Goal: Find specific page/section: Find specific page/section

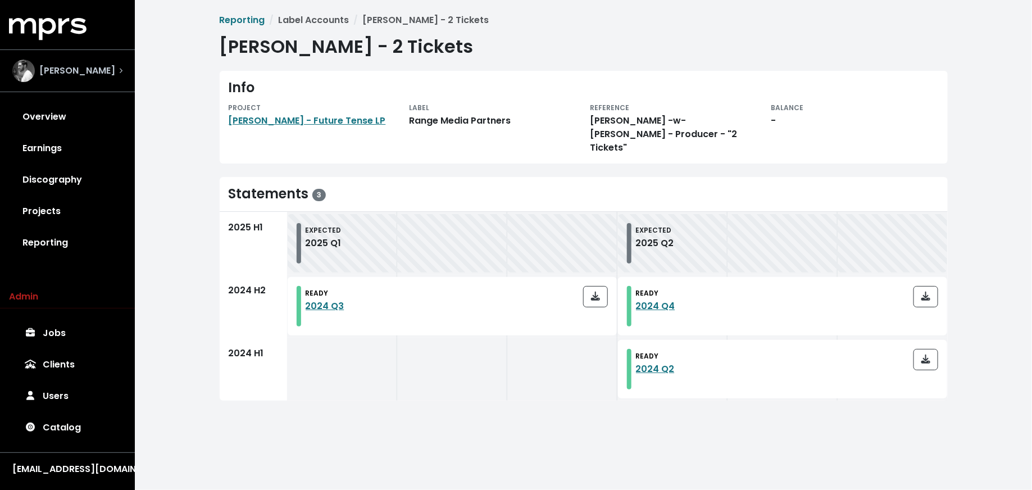
click at [98, 68] on div "[PERSON_NAME]" at bounding box center [67, 71] width 110 height 22
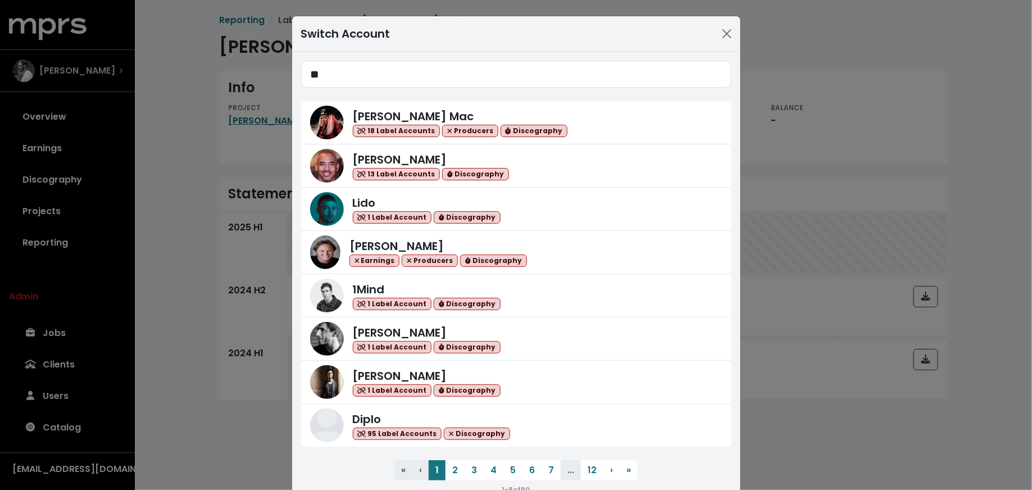
type input "*"
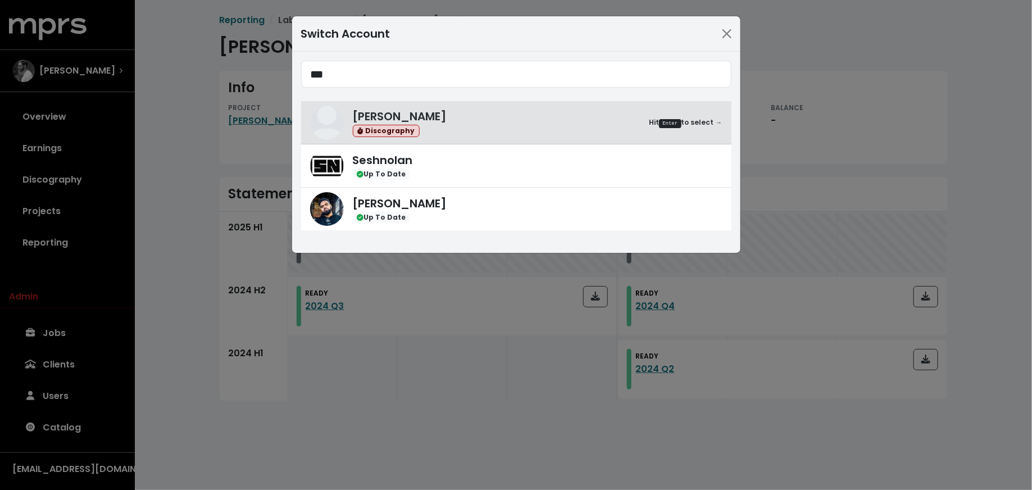
type input "***"
click at [452, 205] on div "Yung Lan Up To Date" at bounding box center [538, 209] width 370 height 29
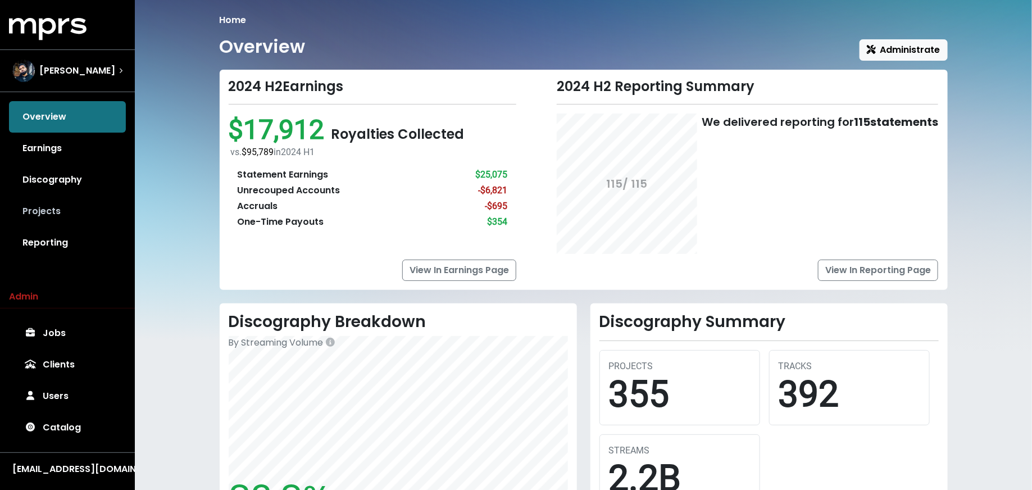
click at [75, 199] on link "Projects" at bounding box center [67, 211] width 117 height 31
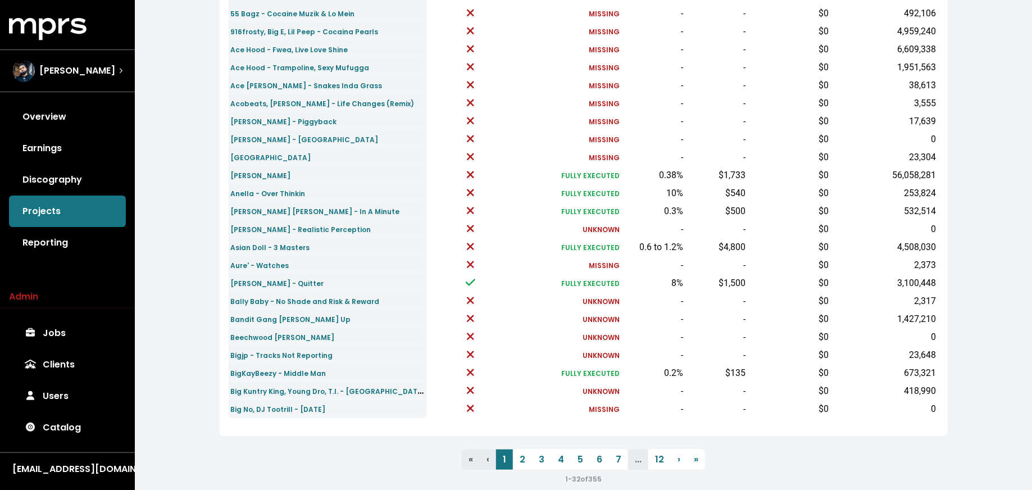
scroll to position [333, 0]
click at [522, 455] on link "2" at bounding box center [522, 458] width 19 height 20
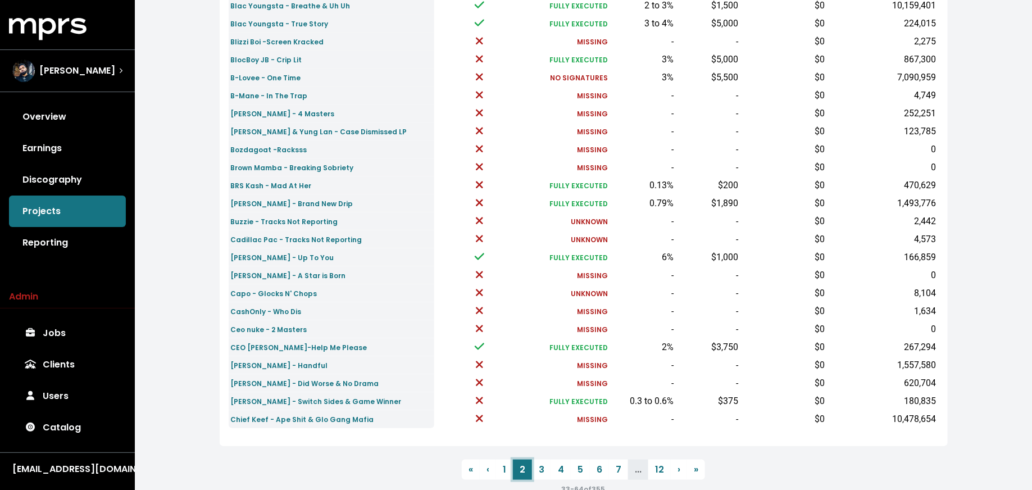
scroll to position [348, 0]
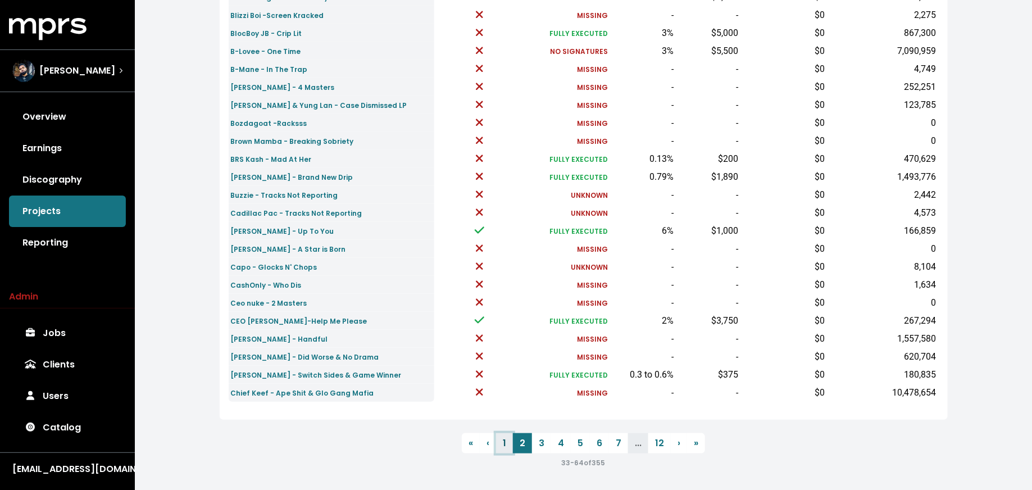
click at [511, 446] on link "1" at bounding box center [504, 443] width 17 height 20
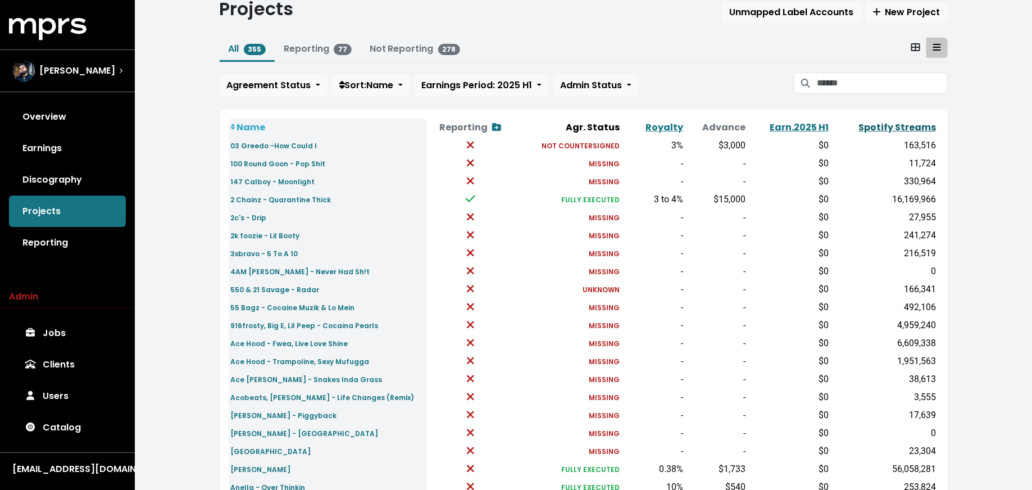
scroll to position [38, 0]
click at [881, 124] on link "Spotify Streams" at bounding box center [898, 126] width 78 height 13
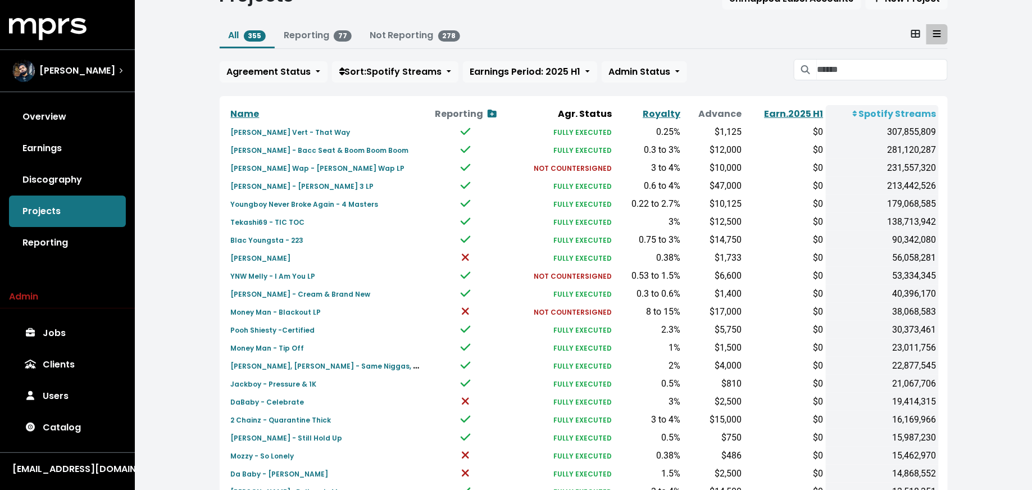
scroll to position [51, 0]
click at [847, 71] on input "Search projects" at bounding box center [882, 70] width 130 height 21
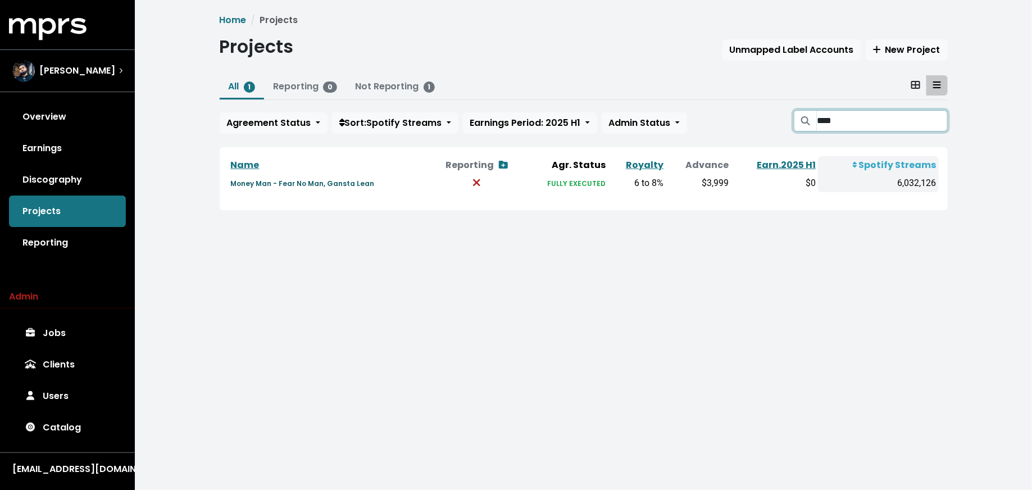
type input "****"
click at [335, 184] on small "Money Man - Fear No Man, Gansta Lean" at bounding box center [303, 184] width 144 height 10
